Goal: Obtain resource: Download file/media

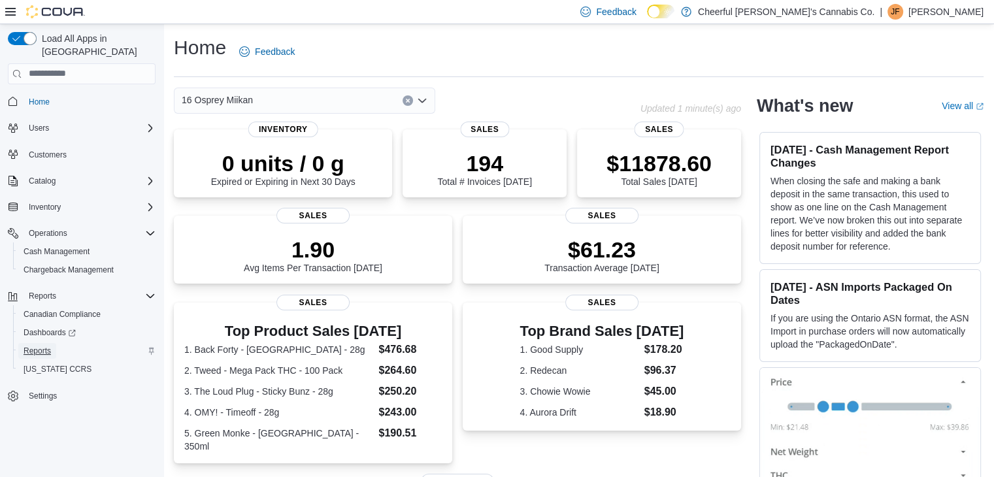
click at [44, 346] on span "Reports" at bounding box center [37, 351] width 27 height 10
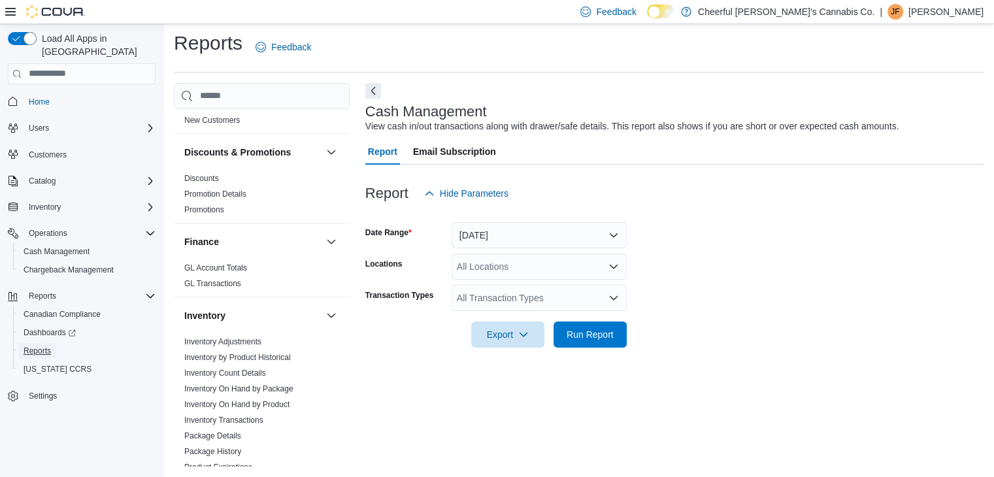
scroll to position [392, 0]
click at [261, 399] on link "Inventory On Hand by Product" at bounding box center [236, 403] width 105 height 9
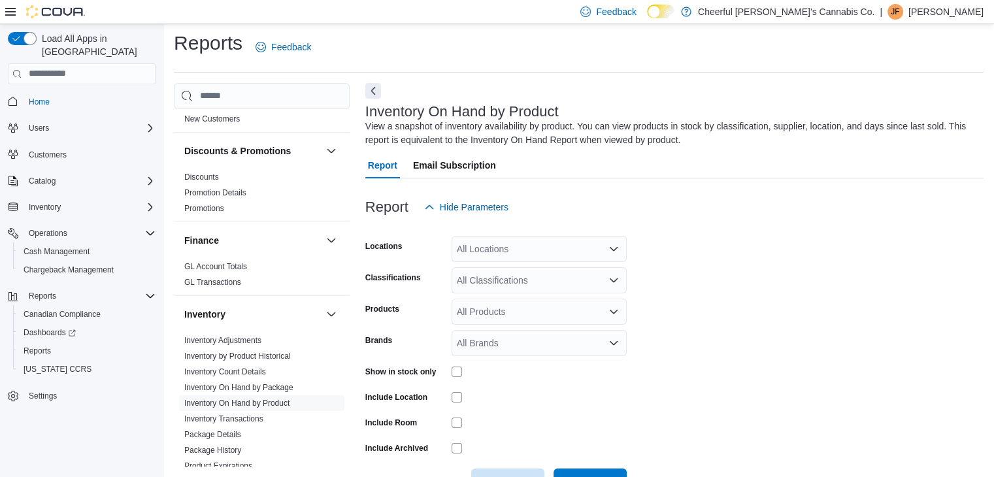
scroll to position [44, 0]
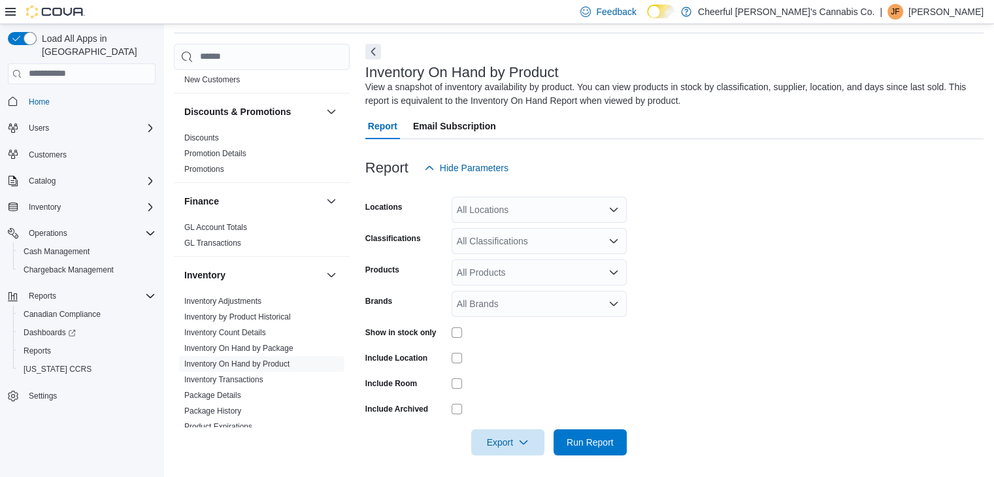
click at [612, 205] on icon "Open list of options" at bounding box center [613, 210] width 10 height 10
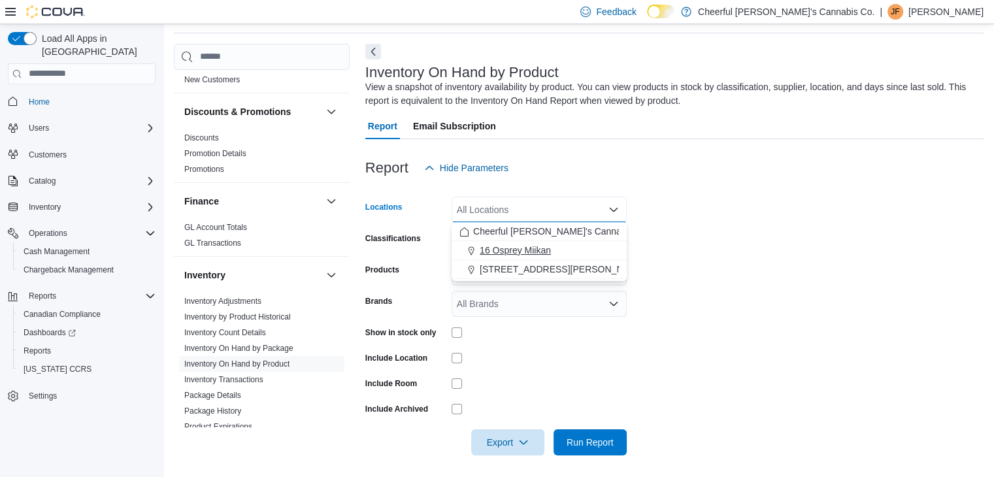
click at [528, 246] on span "16 Osprey Miikan" at bounding box center [515, 250] width 71 height 13
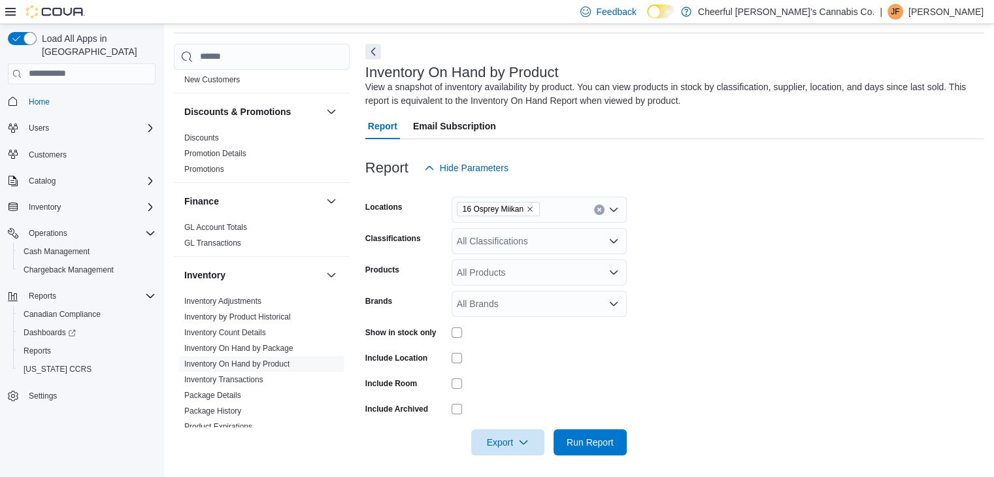
click at [693, 249] on form "Locations 16 Osprey Miikan Classifications All Classifications Products All Pro…" at bounding box center [674, 318] width 618 height 274
click at [607, 240] on div "All Classifications" at bounding box center [539, 241] width 175 height 26
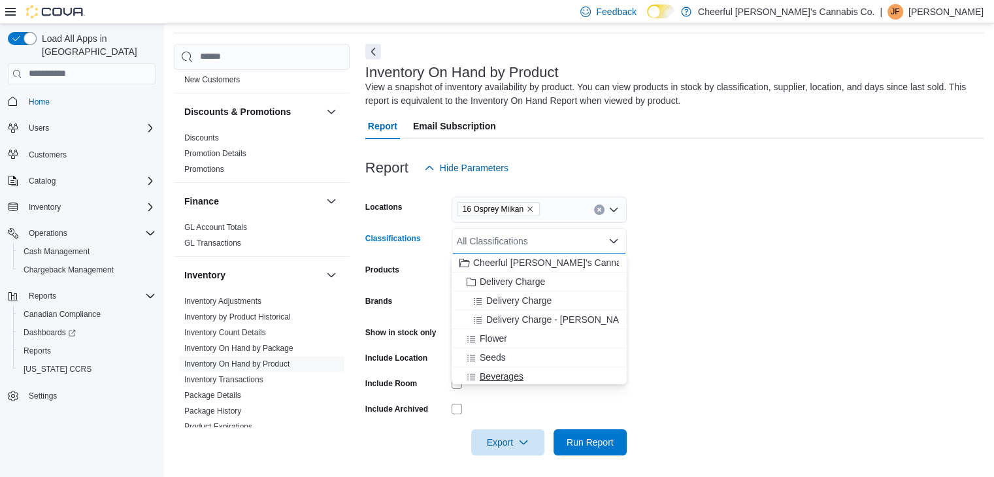
click at [501, 368] on button "Beverages" at bounding box center [539, 376] width 175 height 19
click at [703, 254] on form "Locations 16 Osprey Miikan Classifications Beverages Combo box. Selected. [GEOG…" at bounding box center [674, 318] width 618 height 274
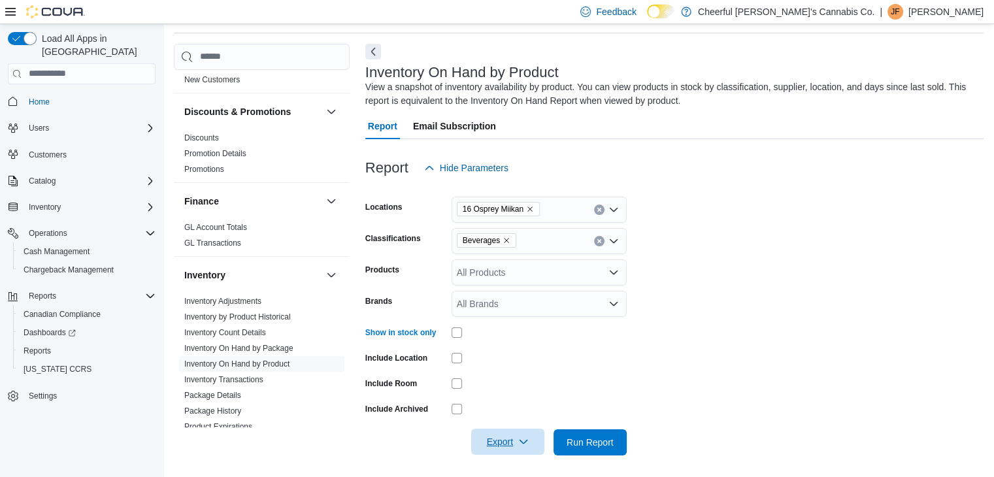
click at [512, 437] on span "Export" at bounding box center [508, 442] width 58 height 26
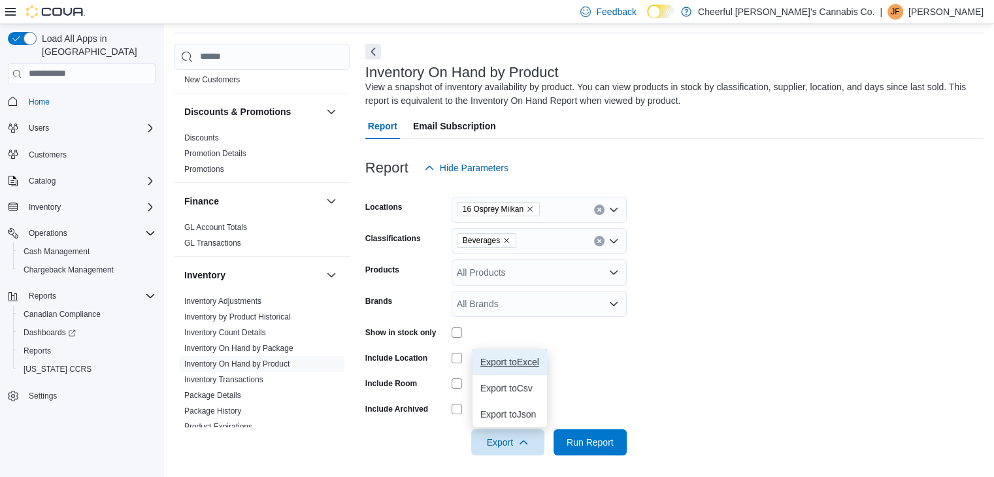
click at [522, 361] on span "Export to Excel" at bounding box center [509, 362] width 59 height 10
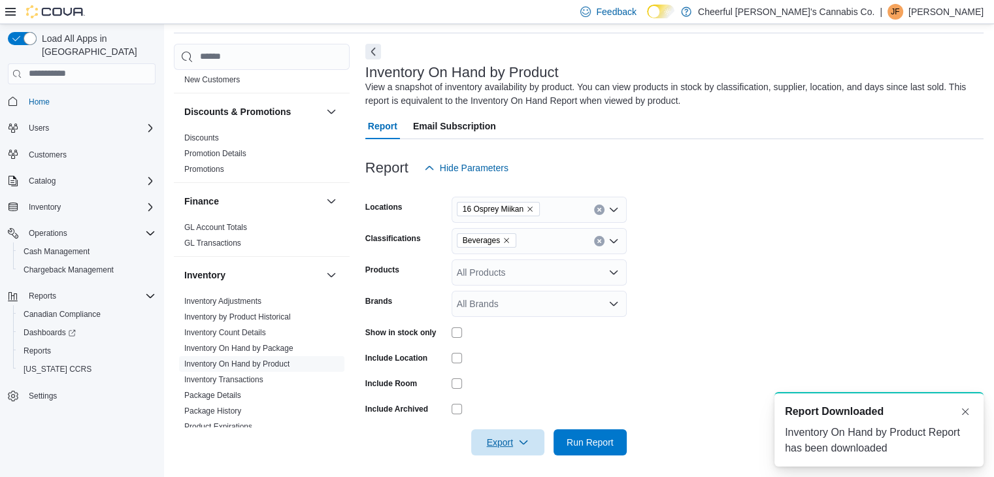
scroll to position [0, 0]
